Goal: Check status: Check status

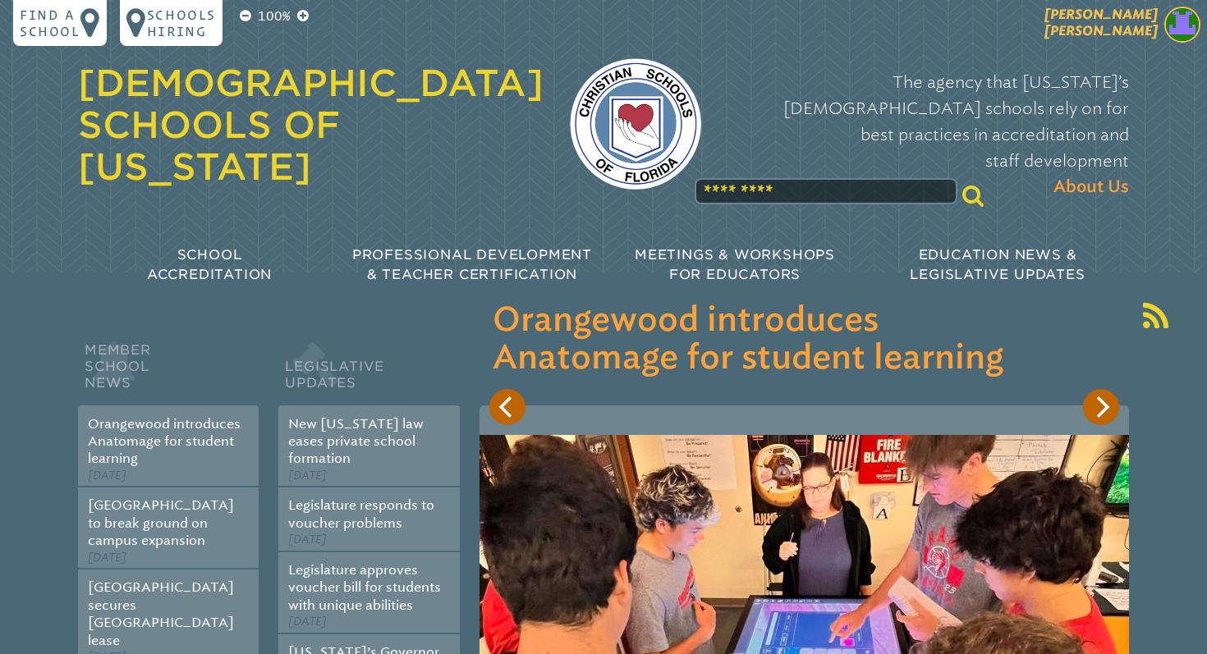
click at [1184, 15] on img at bounding box center [1182, 25] width 36 height 36
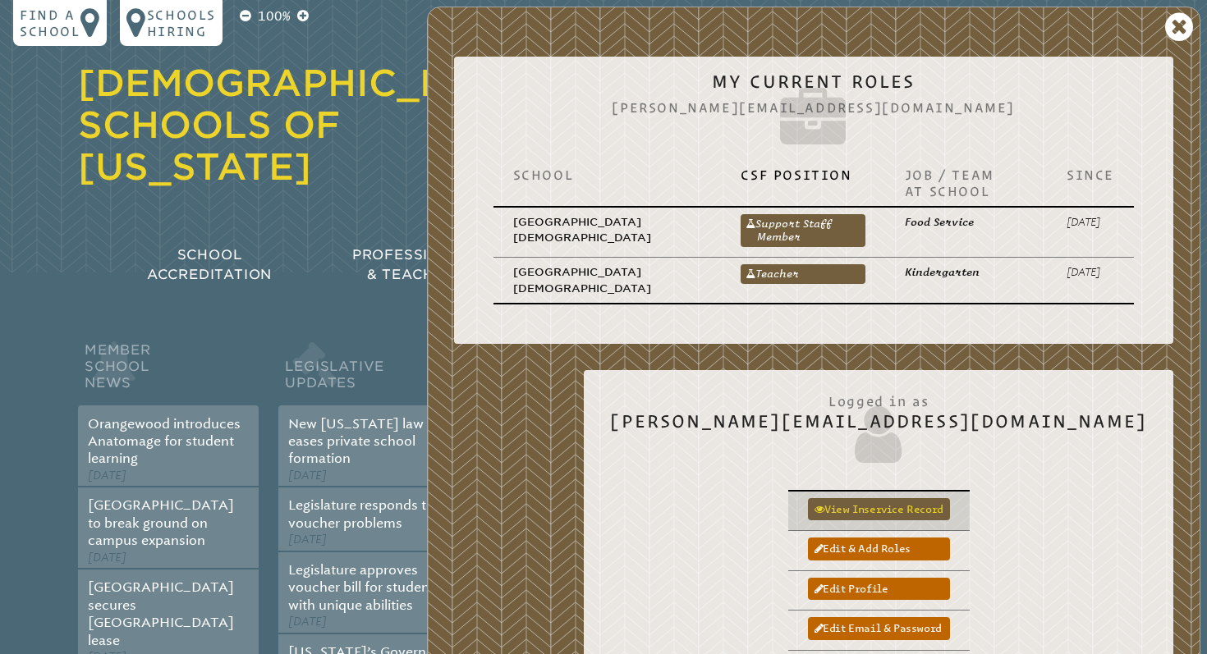
click at [950, 513] on link "View inservice record" at bounding box center [879, 509] width 142 height 22
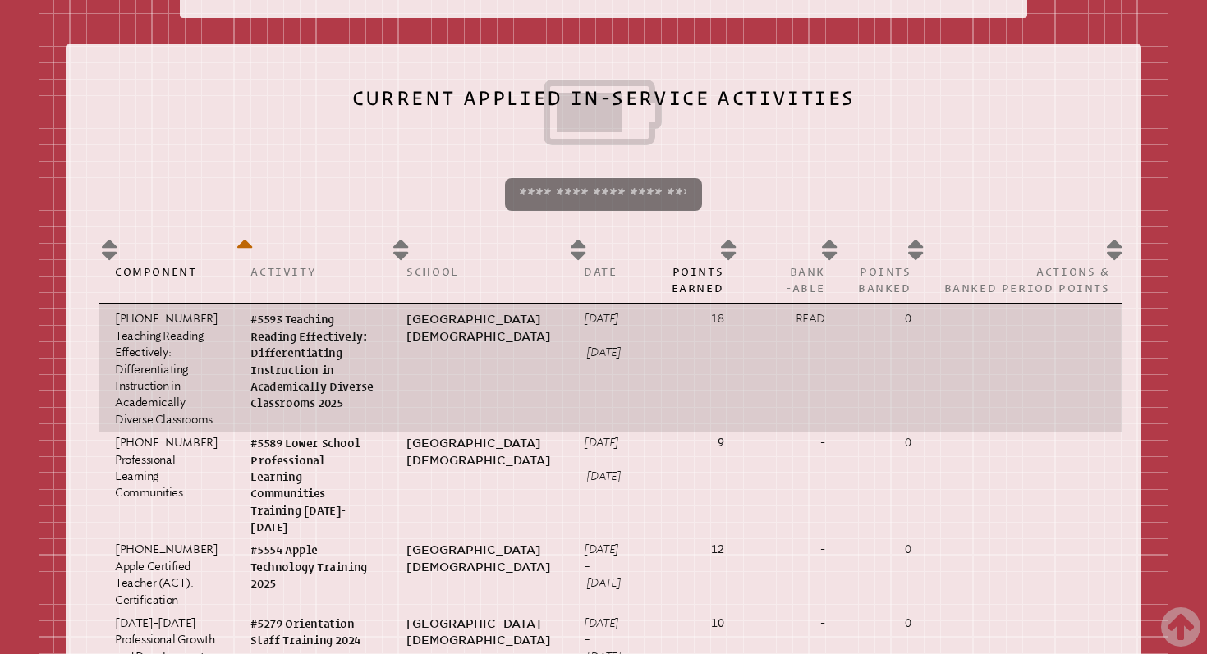
scroll to position [760, 0]
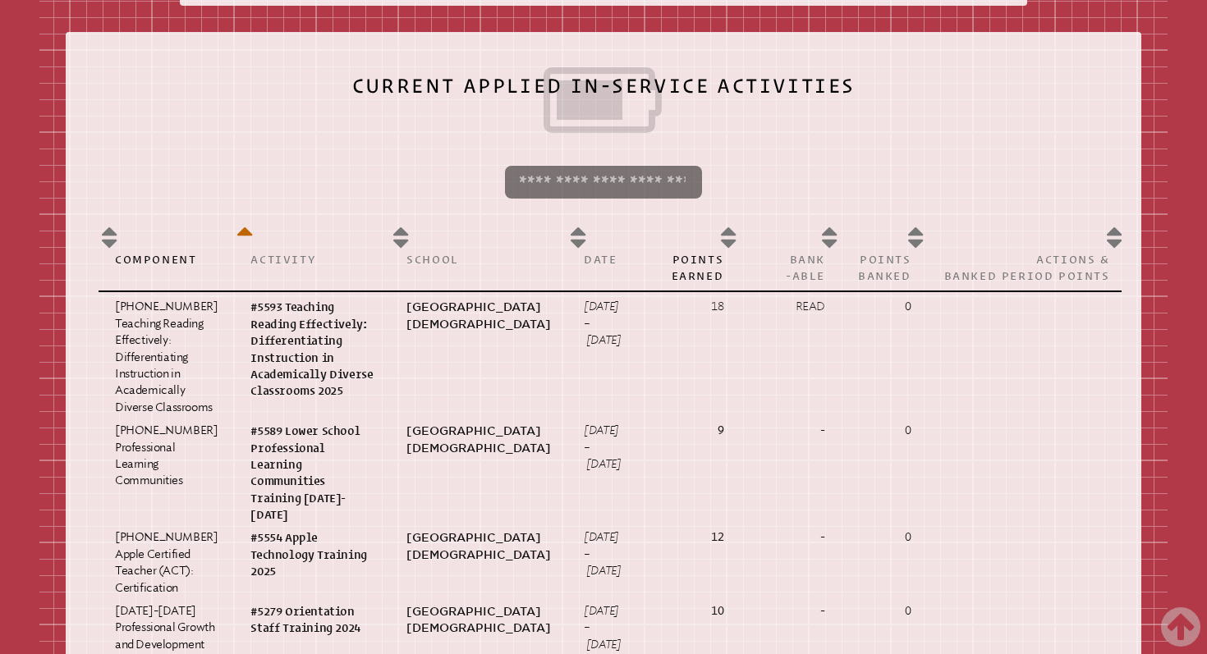
click at [677, 184] on input "search" at bounding box center [603, 182] width 197 height 33
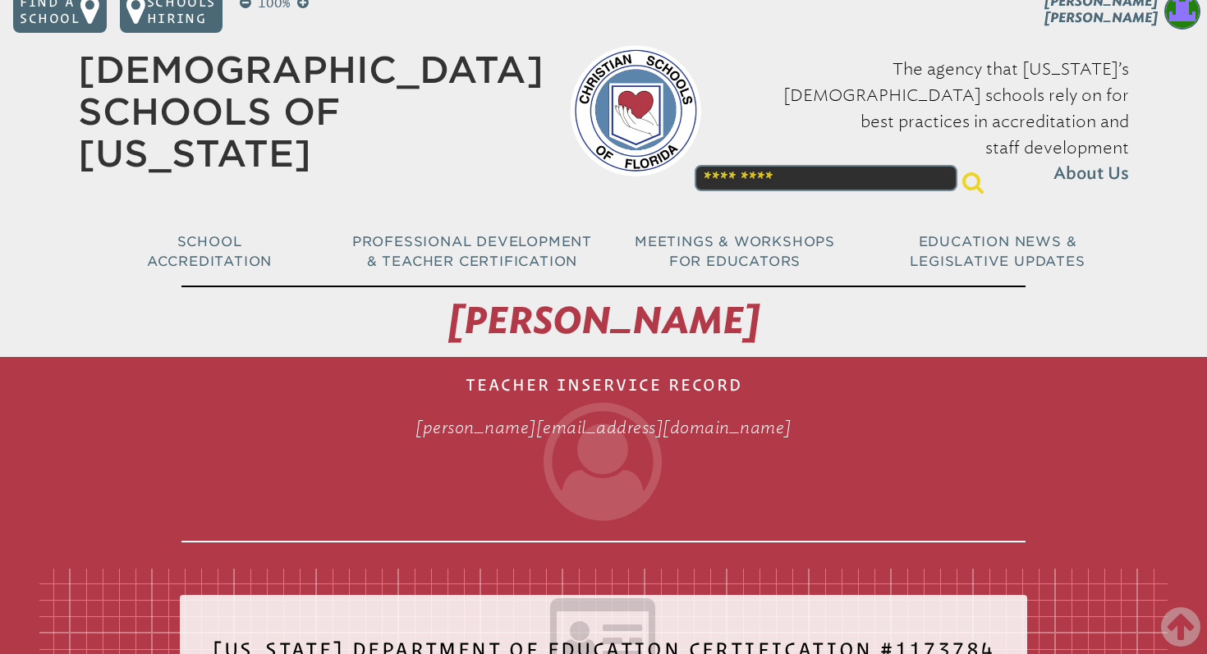
scroll to position [0, 0]
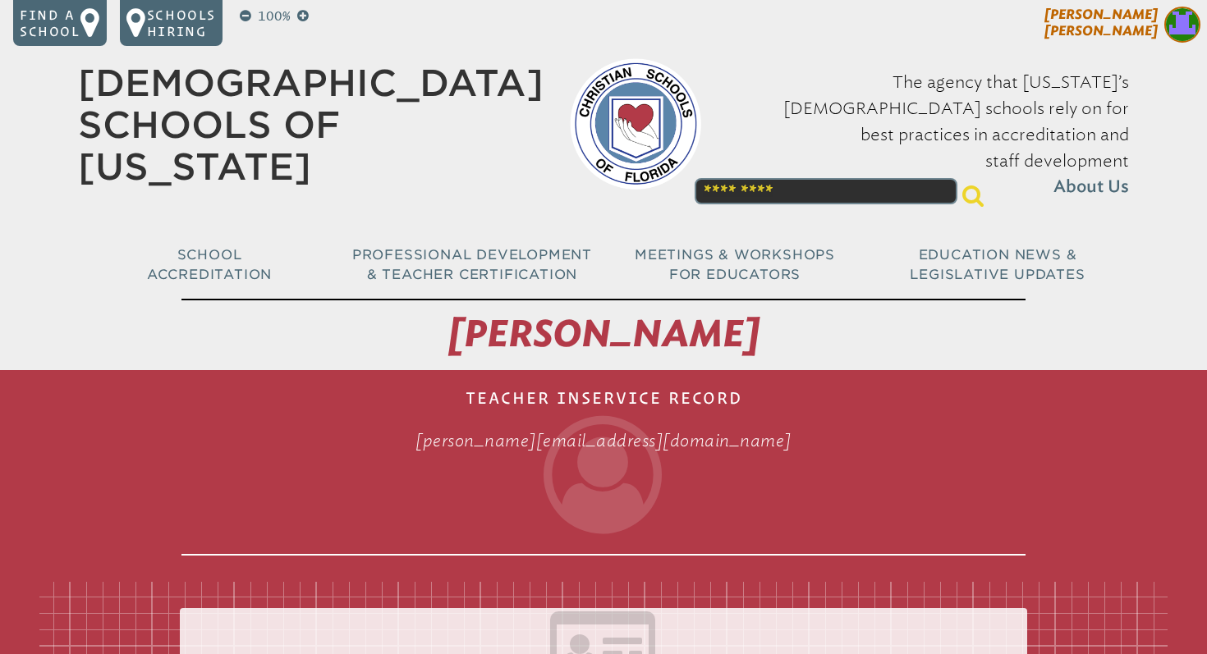
click at [1181, 26] on img at bounding box center [1182, 25] width 36 height 36
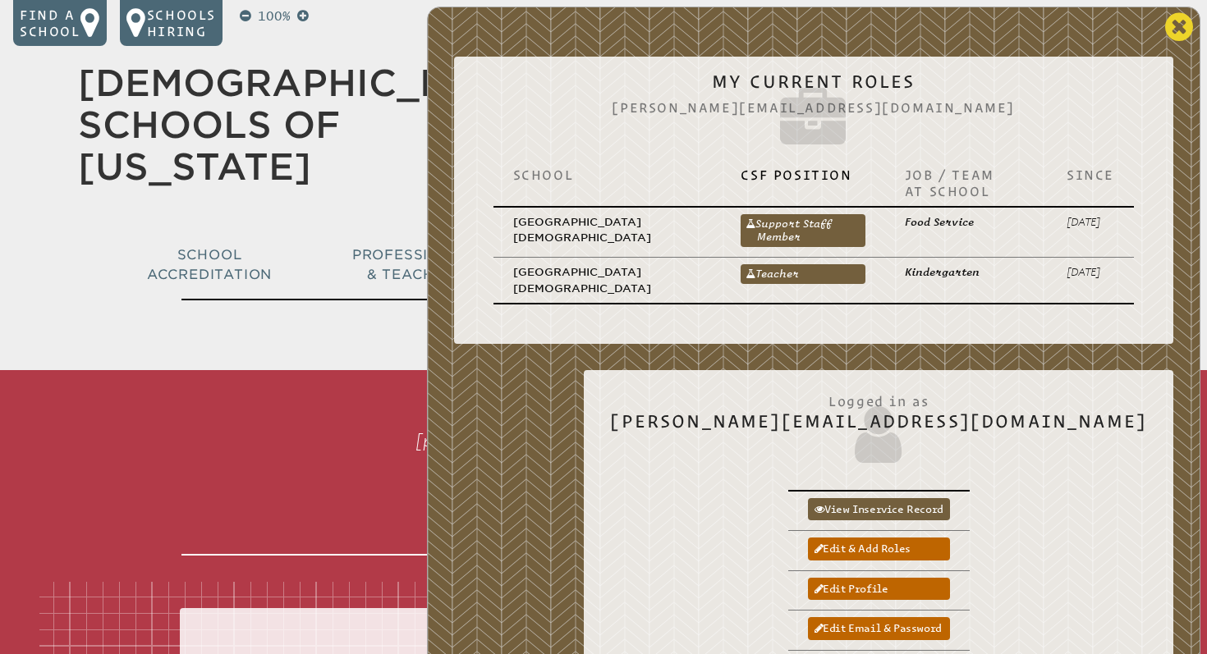
click at [1178, 29] on icon at bounding box center [1179, 27] width 28 height 33
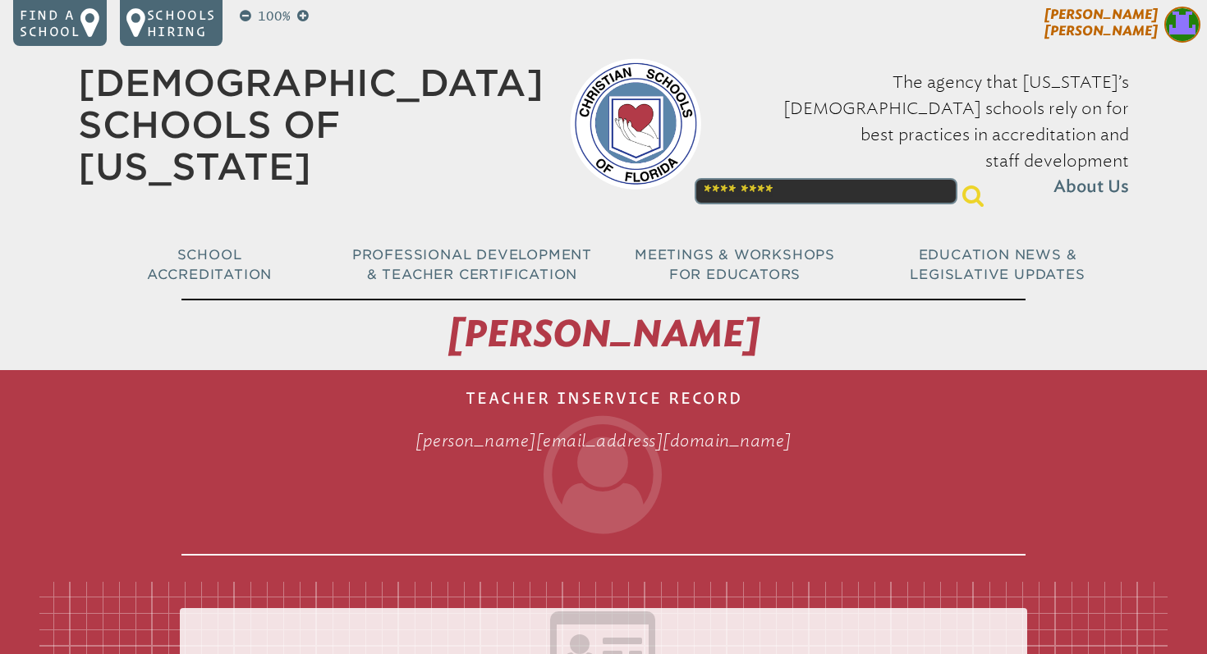
click at [1164, 30] on span at bounding box center [1182, 27] width 36 height 40
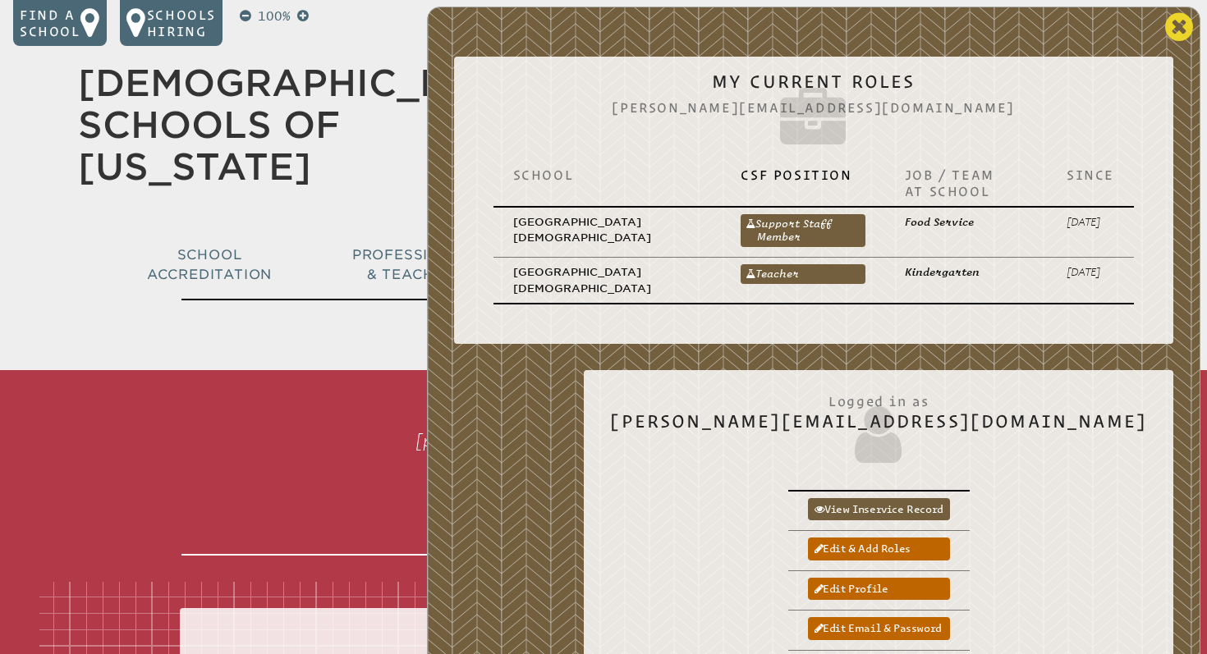
click at [1176, 30] on icon at bounding box center [1179, 27] width 28 height 33
